Goal: Information Seeking & Learning: Learn about a topic

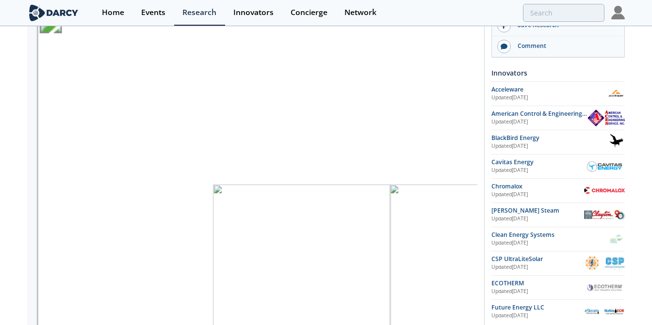
scroll to position [450, 911]
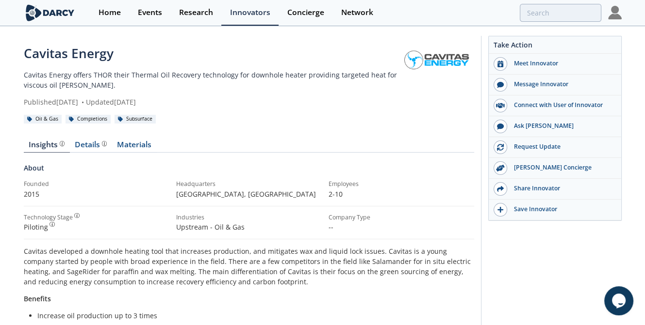
click at [26, 75] on p "Cavitas Energy offers THOR their Thermal Oil Recovery technology for downhole h…" at bounding box center [212, 80] width 377 height 20
copy p "Cavitas Energy offers THOR"
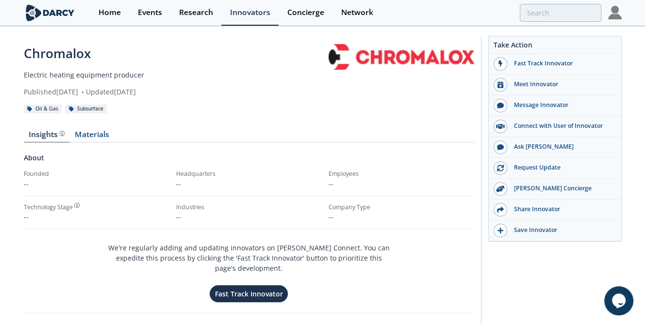
click at [56, 50] on div "Chromalox" at bounding box center [176, 53] width 305 height 19
copy div "Chromalox"
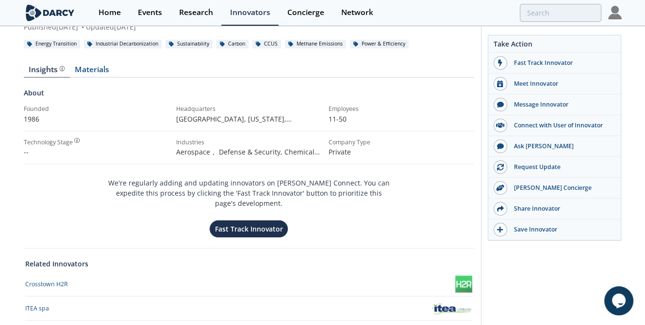
scroll to position [87, 0]
